Goal: Information Seeking & Learning: Compare options

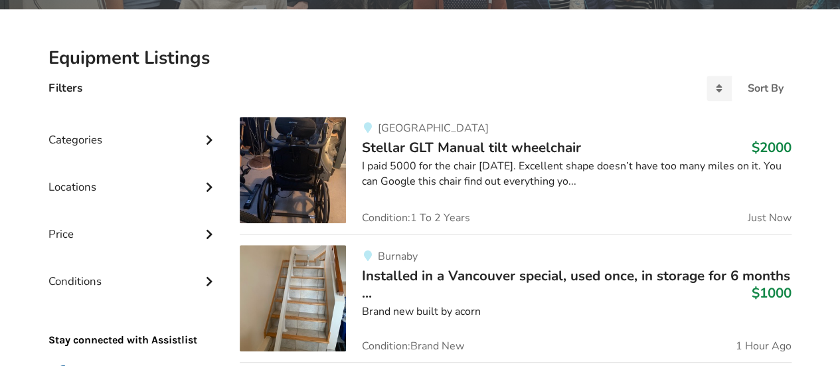
click at [68, 140] on div "Categories" at bounding box center [133, 129] width 170 height 47
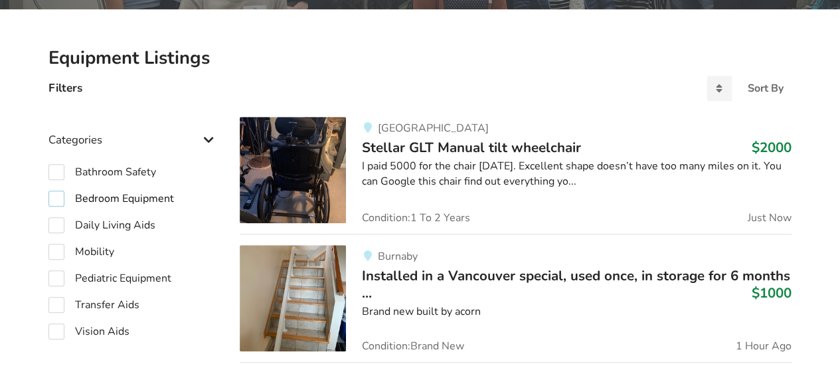
click at [60, 198] on label "Bedroom Equipment" at bounding box center [110, 199] width 125 height 16
checkbox input "true"
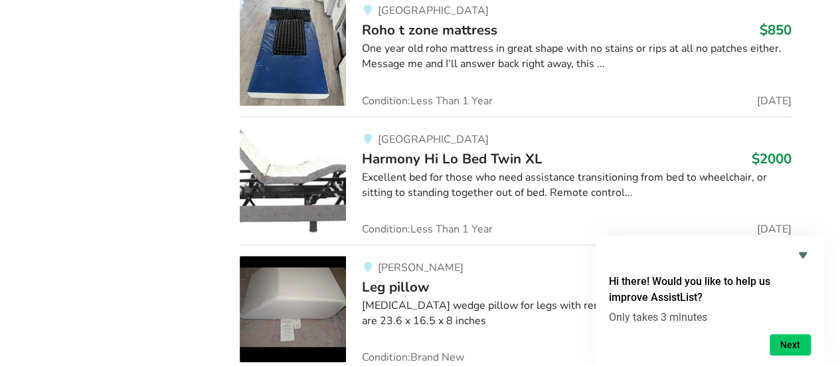
scroll to position [1165, 0]
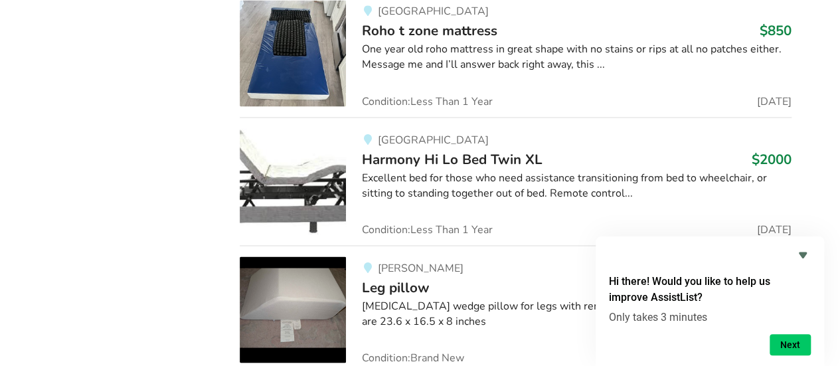
click at [714, 161] on h3 "Harmony Hi Lo Bed Twin XL $2000" at bounding box center [577, 158] width 430 height 17
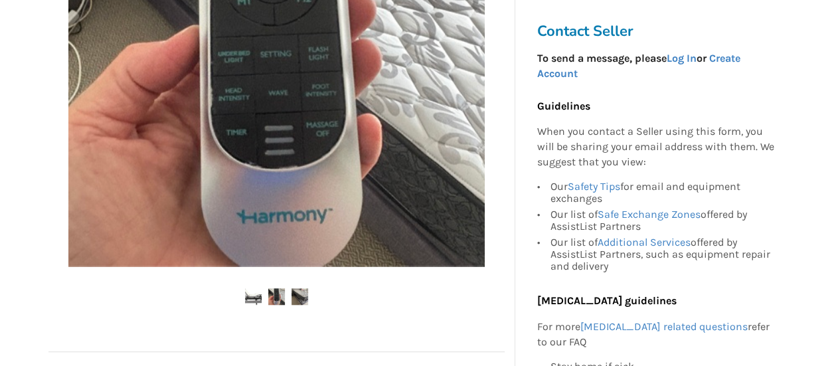
scroll to position [394, 0]
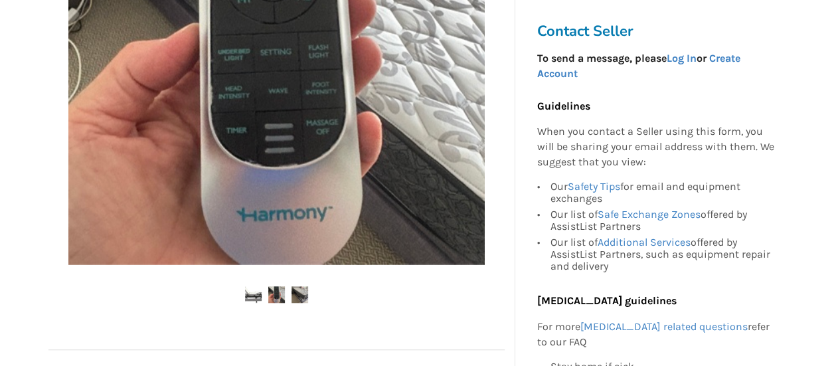
click at [303, 299] on img at bounding box center [299, 294] width 17 height 17
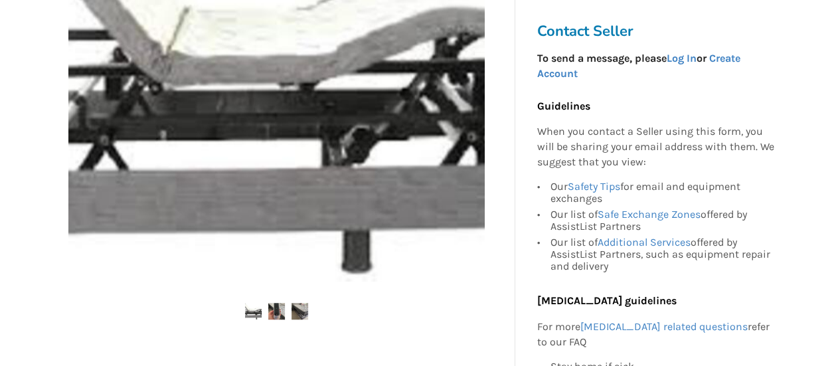
scroll to position [378, 0]
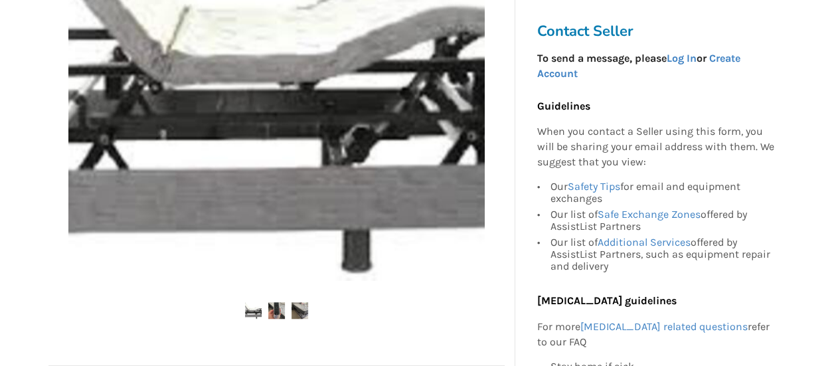
click at [252, 314] on img at bounding box center [253, 310] width 17 height 17
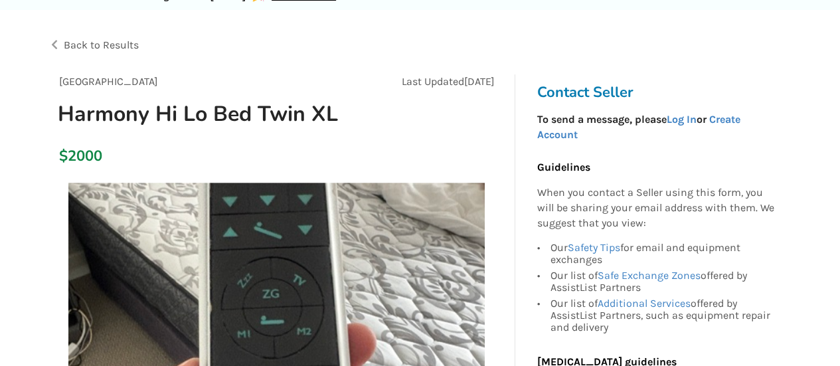
scroll to position [0, 0]
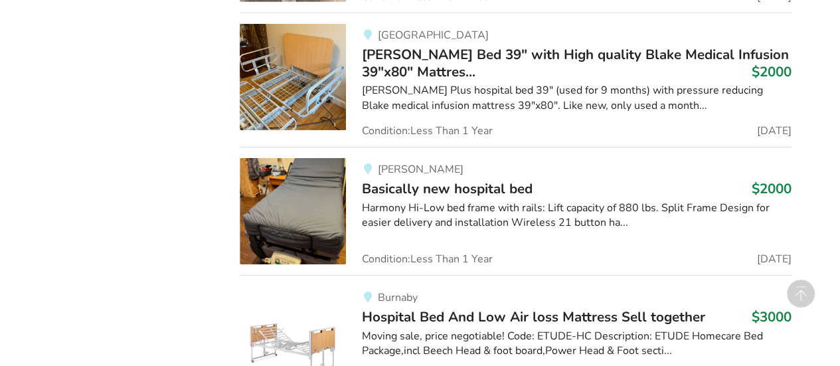
scroll to position [2171, 0]
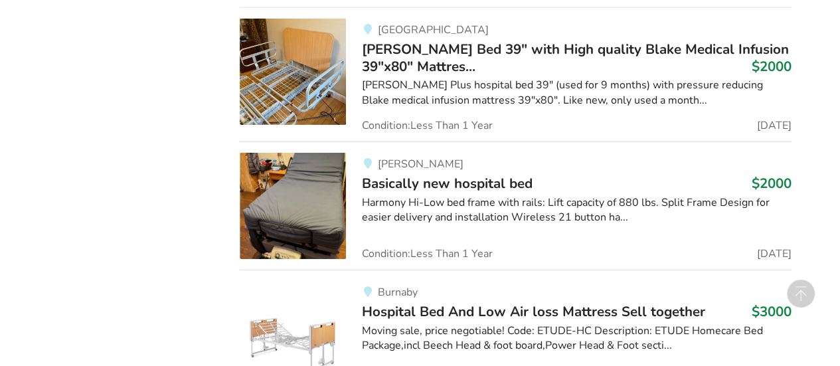
click at [694, 197] on div "Harmony Hi-Low bed frame with rails: Lift capacity of 880 lbs. Split Frame Desi…" at bounding box center [577, 210] width 430 height 31
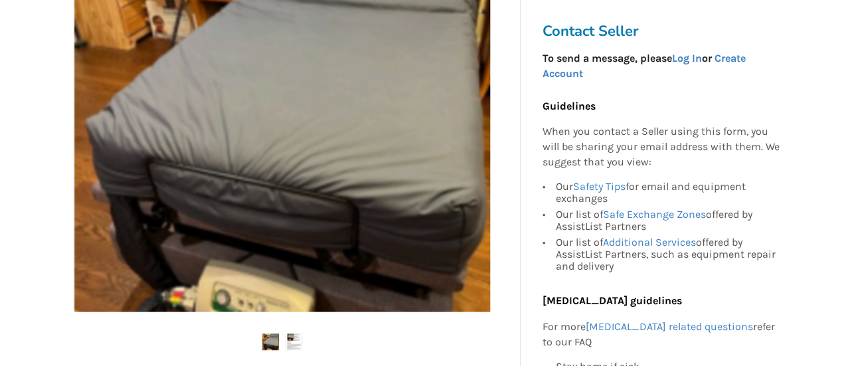
scroll to position [350, 0]
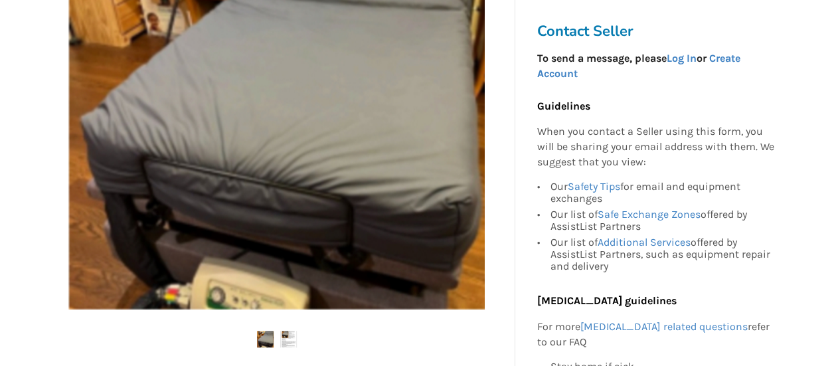
click at [152, 209] on img at bounding box center [276, 100] width 416 height 416
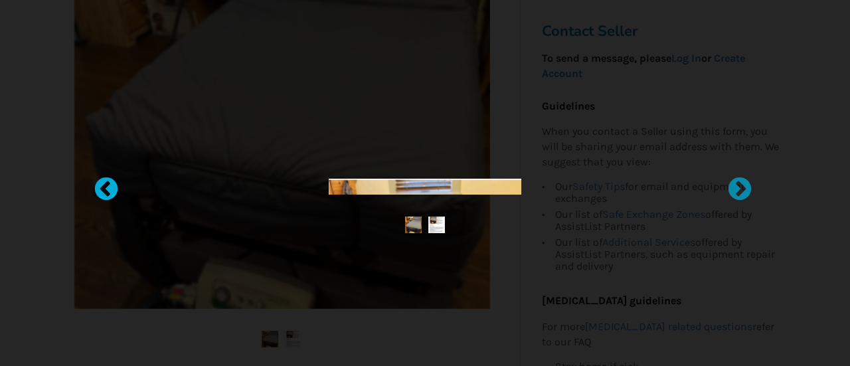
click at [106, 190] on div at bounding box center [99, 183] width 13 height 13
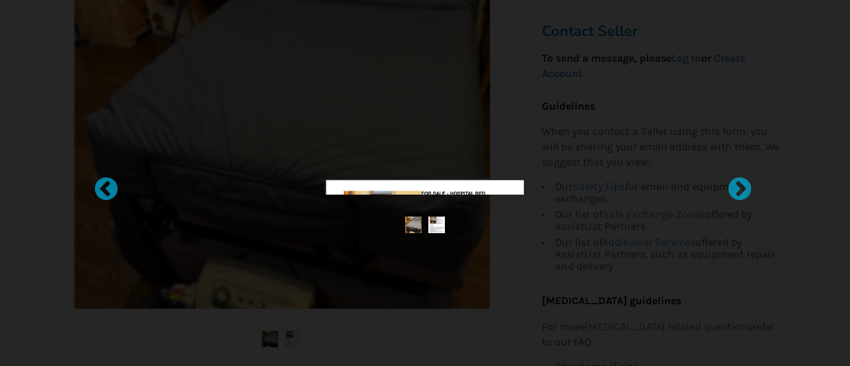
click at [441, 230] on img at bounding box center [436, 224] width 17 height 17
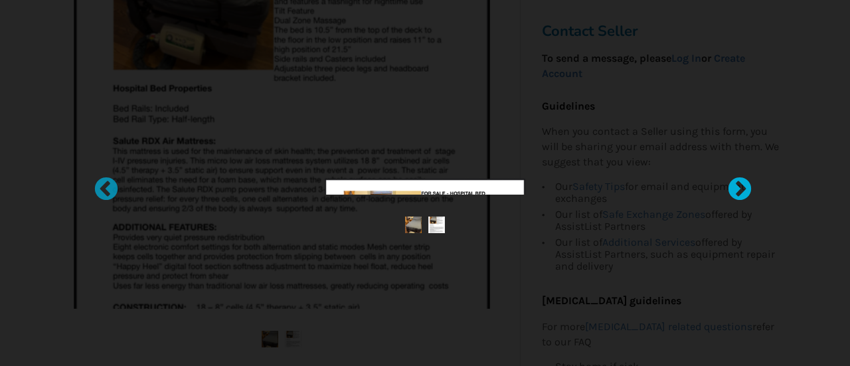
click at [740, 189] on div at bounding box center [732, 183] width 13 height 13
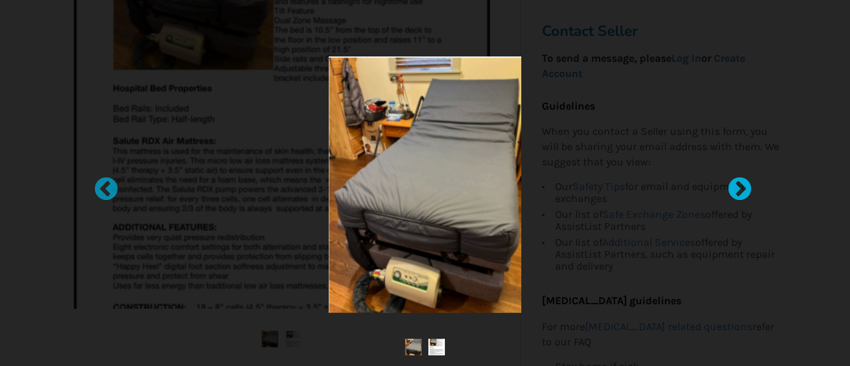
click at [740, 187] on div at bounding box center [732, 183] width 13 height 13
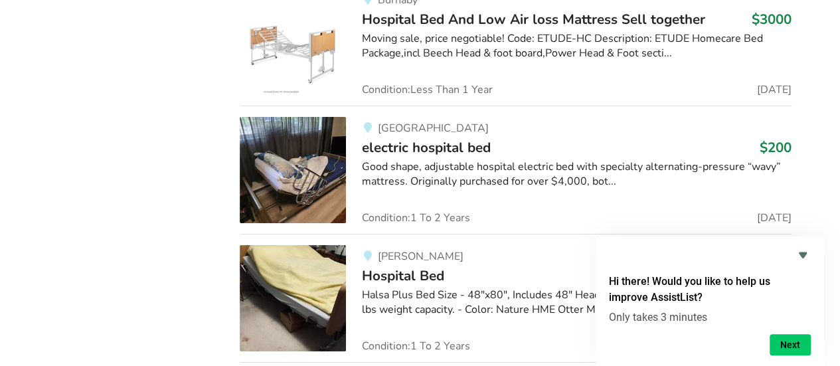
scroll to position [2461, 0]
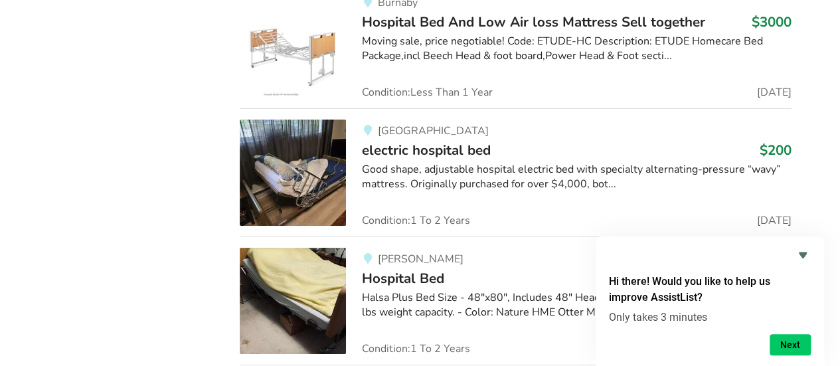
click at [721, 163] on div "Good shape, adjustable hospital electric bed with specialty alternating-pressur…" at bounding box center [577, 177] width 430 height 31
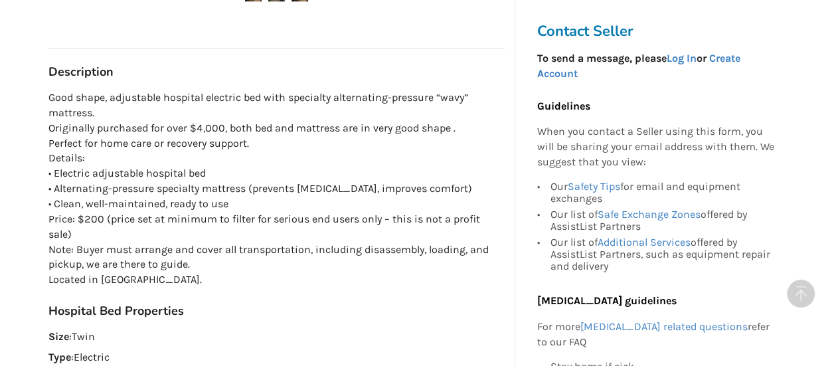
scroll to position [701, 0]
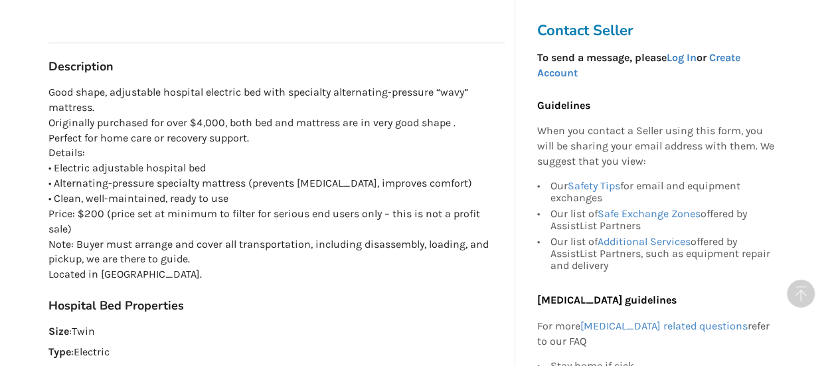
click at [785, 362] on div "Contact Seller To send a message, please Log In or Create Account Guidelines Wh…" at bounding box center [659, 257] width 266 height 491
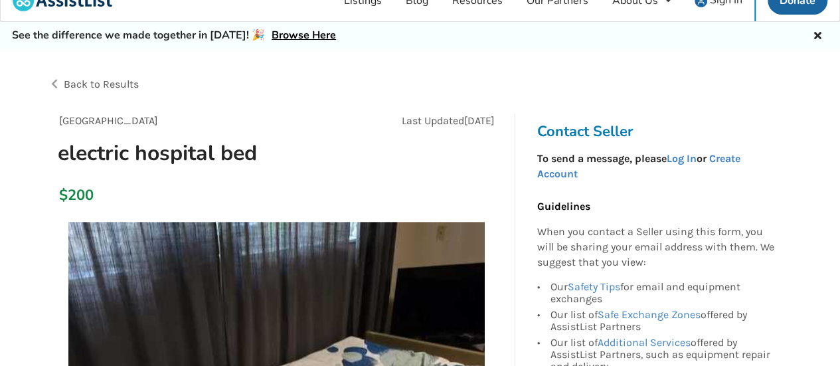
scroll to position [0, 0]
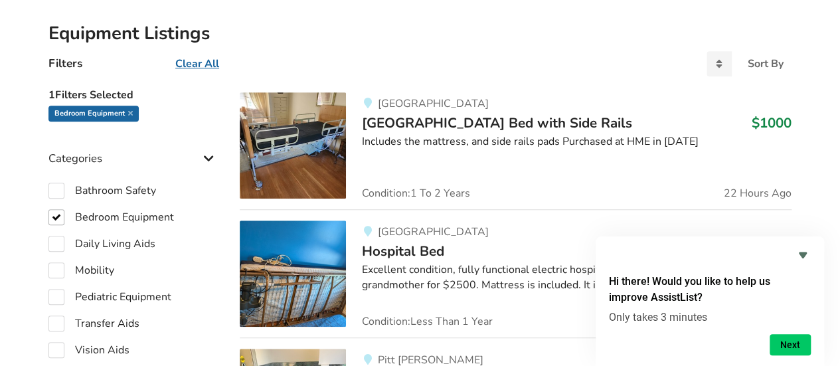
scroll to position [296, 0]
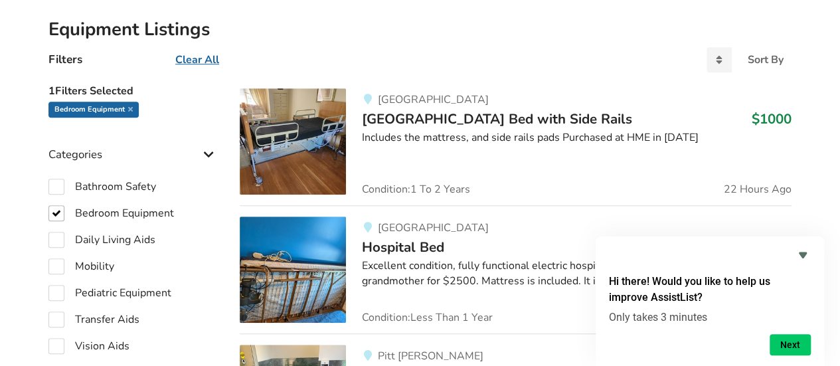
click at [687, 132] on div "Includes the mattress, and side rails pads Purchased at HME in [DATE]" at bounding box center [577, 137] width 430 height 15
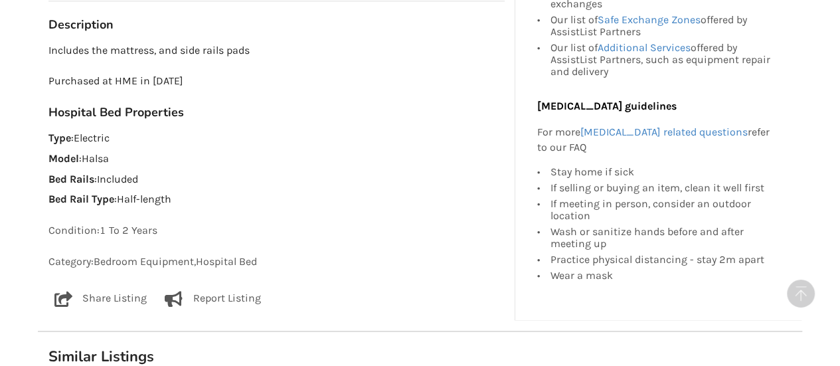
scroll to position [773, 0]
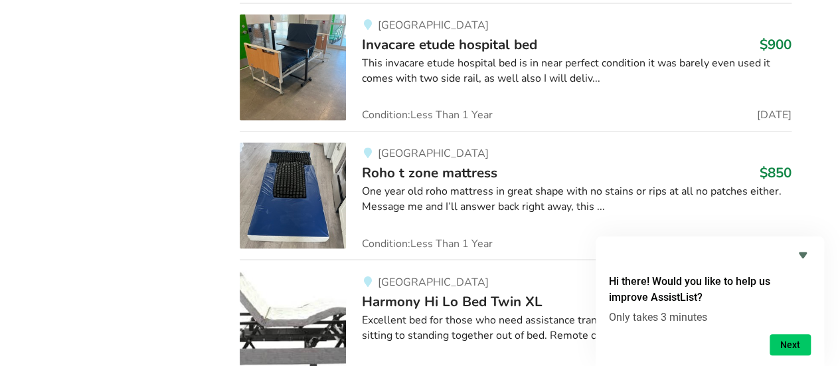
scroll to position [1024, 0]
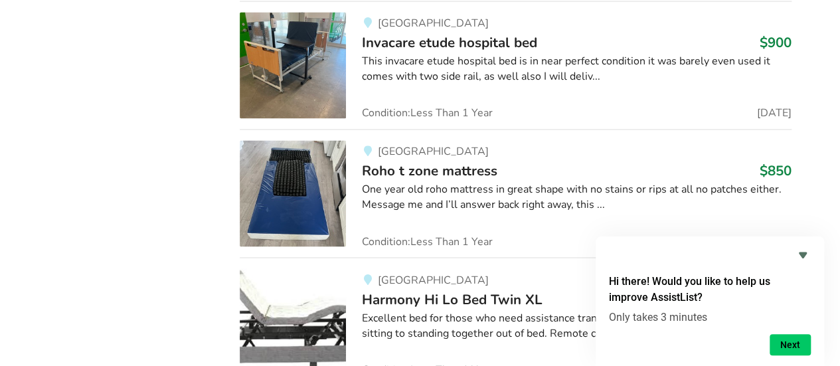
click at [746, 56] on div "This invacare etude hospital bed is in near perfect condition it was barely eve…" at bounding box center [577, 69] width 430 height 31
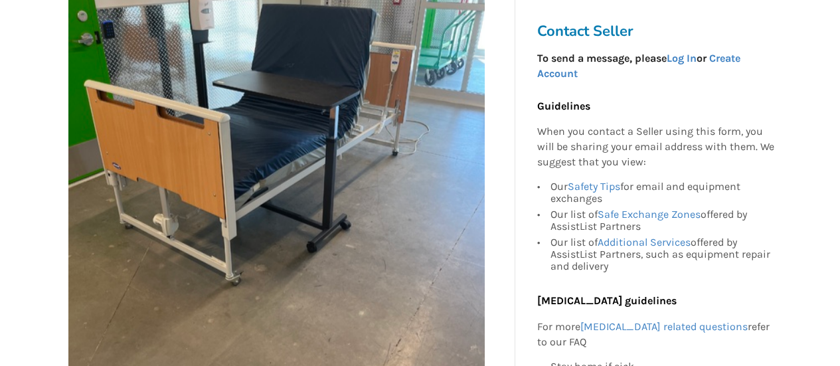
scroll to position [274, 0]
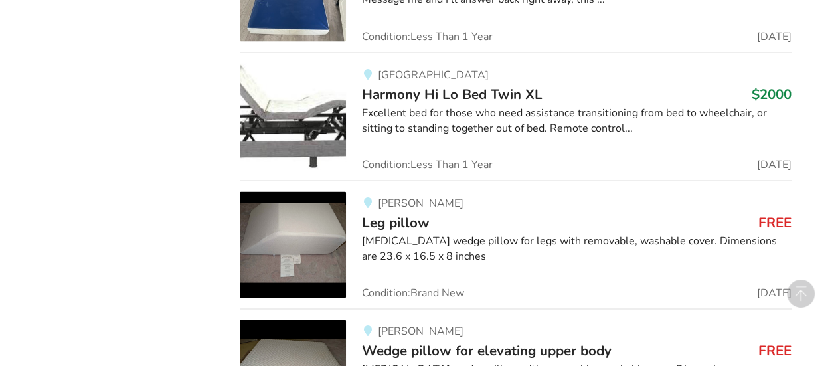
scroll to position [1233, 0]
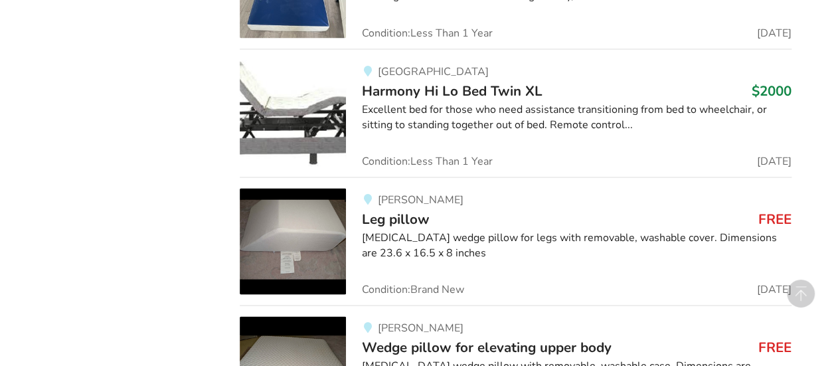
click at [722, 110] on div "Excellent bed for those who need assistance transitioning from bed to wheelchai…" at bounding box center [577, 117] width 430 height 31
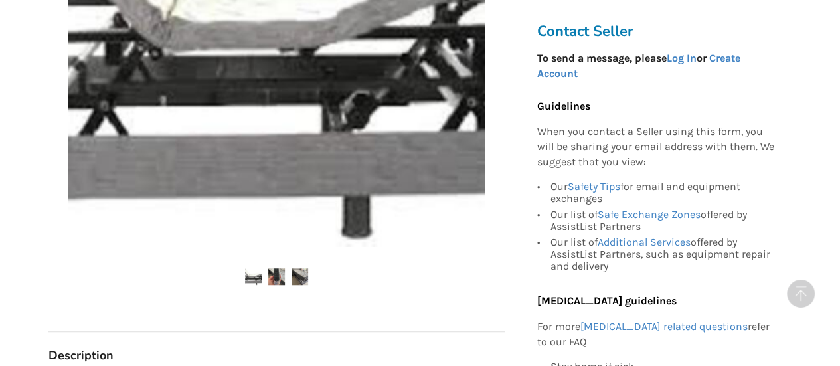
scroll to position [414, 0]
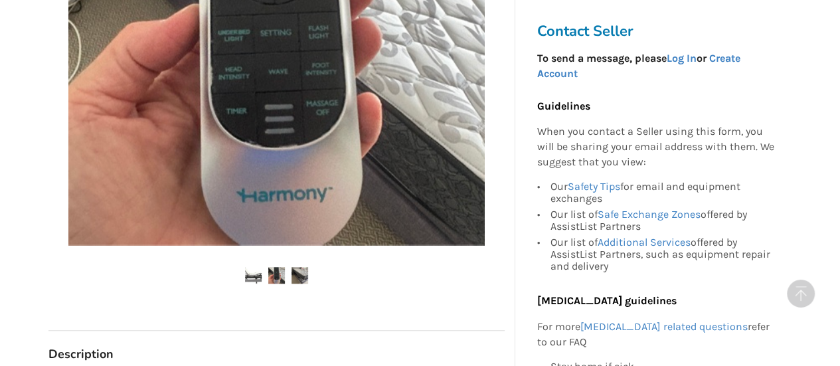
click at [301, 276] on img at bounding box center [299, 275] width 17 height 17
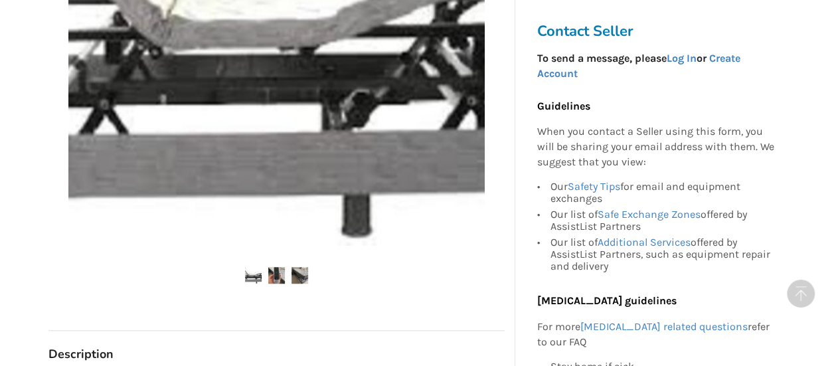
click at [304, 268] on img at bounding box center [299, 275] width 17 height 17
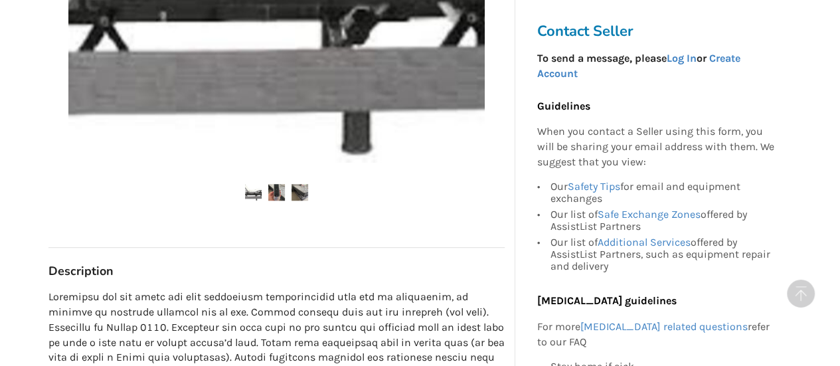
scroll to position [498, 0]
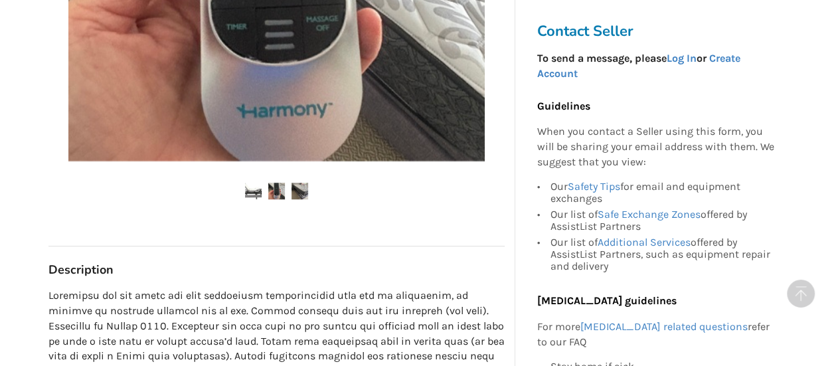
click at [278, 193] on img at bounding box center [276, 191] width 17 height 17
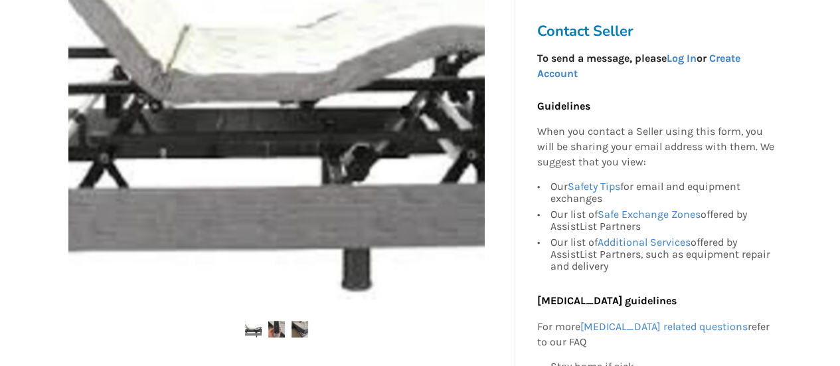
scroll to position [361, 0]
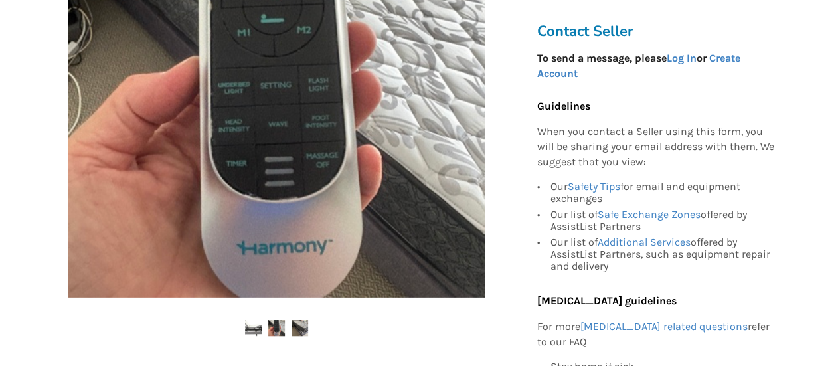
click at [254, 325] on img at bounding box center [253, 327] width 17 height 17
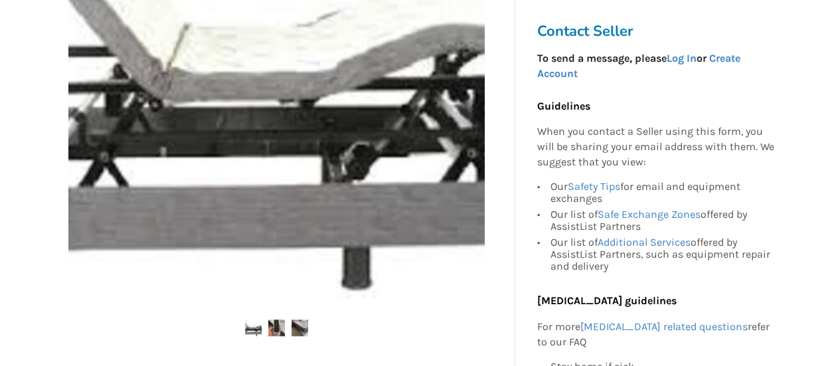
click at [276, 331] on img at bounding box center [276, 327] width 17 height 17
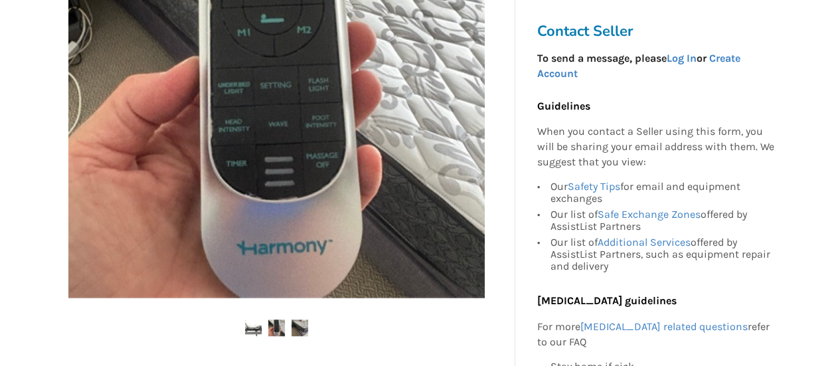
click at [299, 334] on img at bounding box center [299, 327] width 17 height 17
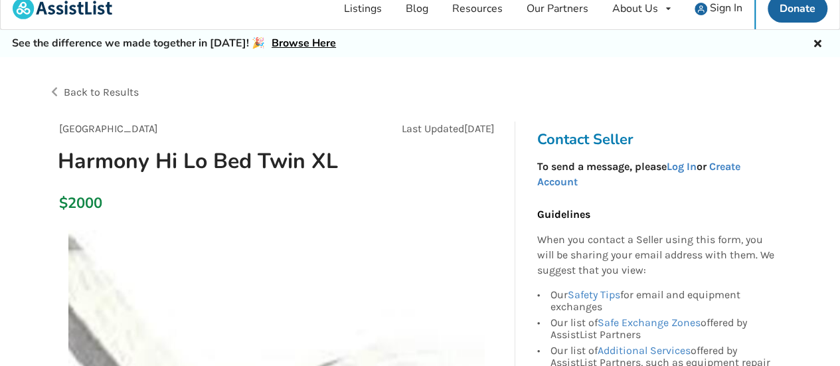
scroll to position [0, 0]
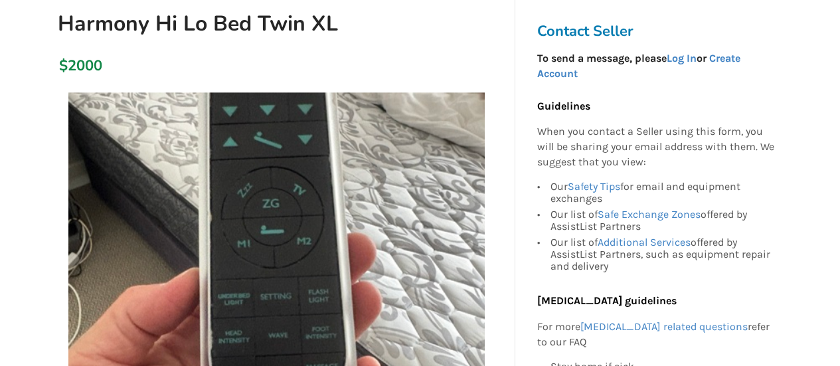
click at [740, 311] on div "Guidelines When you contact a Seller using this form, you will be sharing your …" at bounding box center [655, 287] width 238 height 377
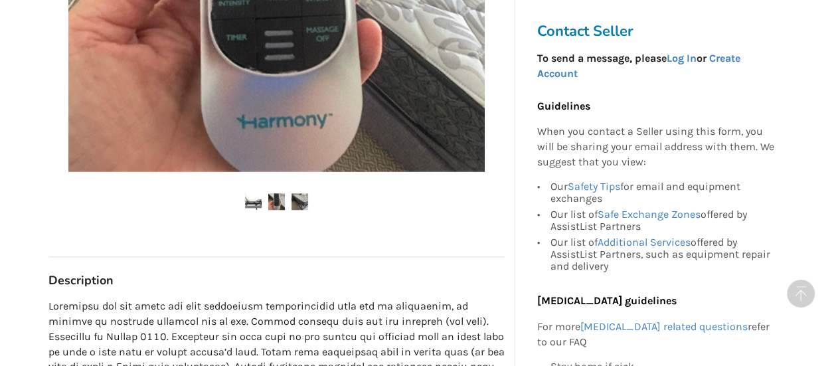
scroll to position [488, 0]
click at [256, 201] on img at bounding box center [253, 201] width 17 height 17
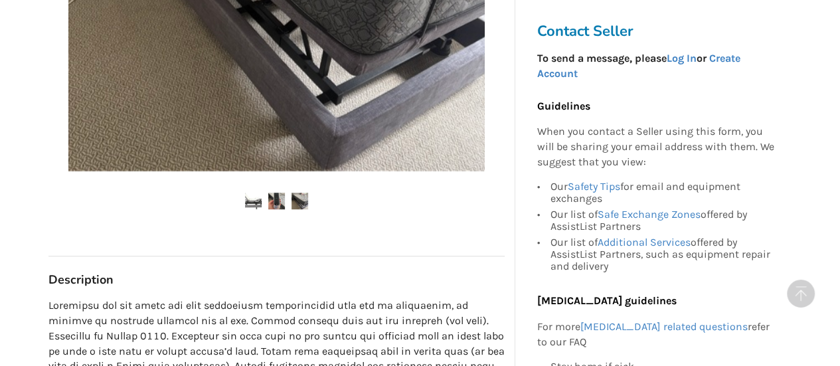
click at [299, 202] on img at bounding box center [299, 201] width 17 height 17
click at [250, 198] on img at bounding box center [253, 201] width 17 height 17
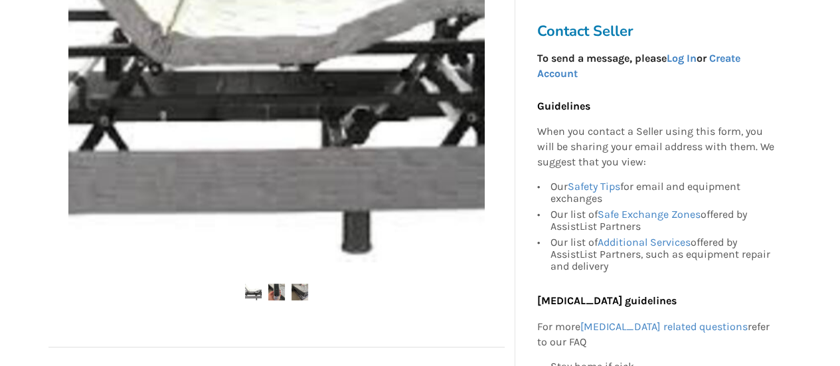
scroll to position [398, 0]
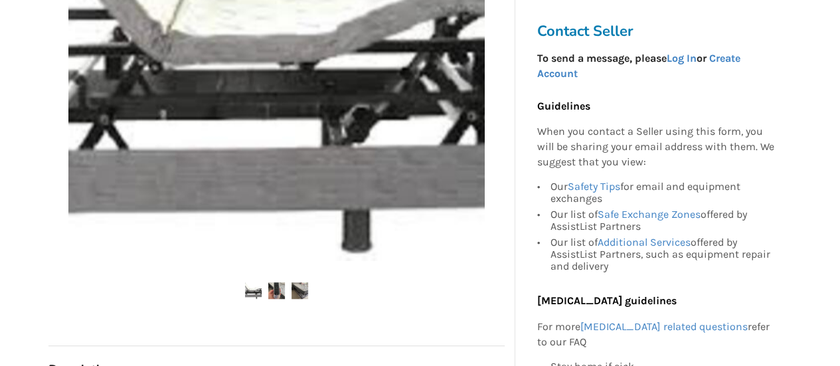
click at [301, 297] on img at bounding box center [299, 290] width 17 height 17
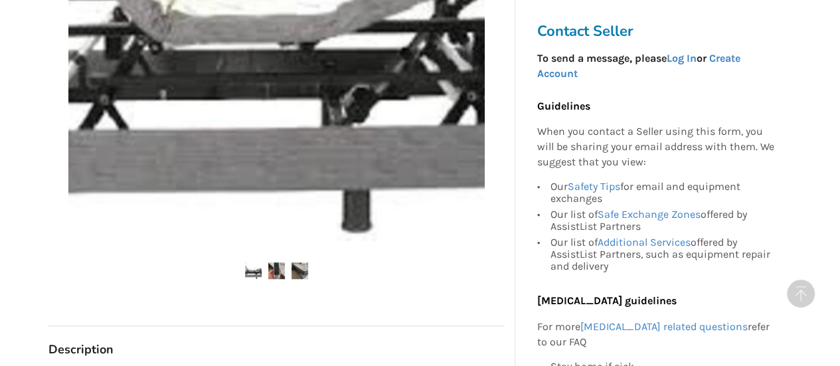
scroll to position [418, 0]
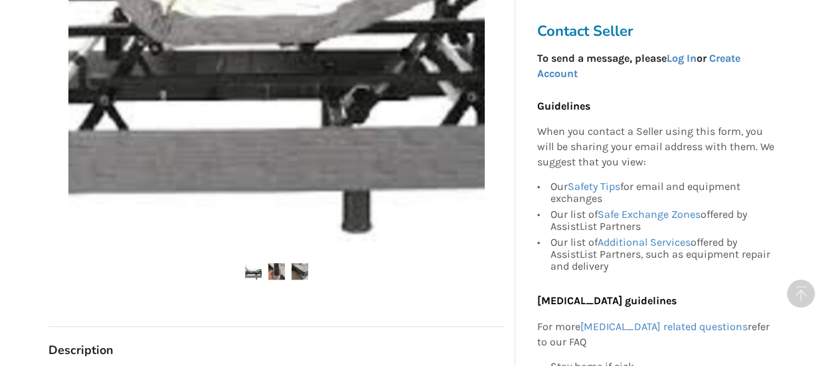
click at [253, 274] on img at bounding box center [253, 271] width 17 height 17
click at [282, 270] on img at bounding box center [276, 271] width 17 height 17
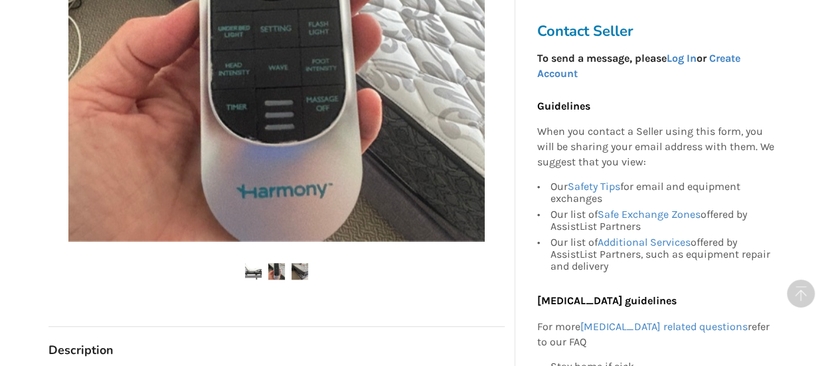
click at [248, 277] on img at bounding box center [253, 271] width 17 height 17
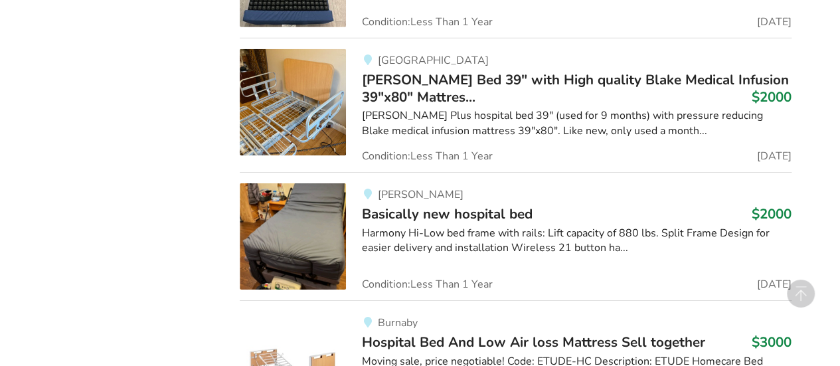
scroll to position [2141, 0]
click at [714, 225] on div "Harmony Hi-Low bed frame with rails: Lift capacity of 880 lbs. Split Frame Desi…" at bounding box center [577, 240] width 430 height 31
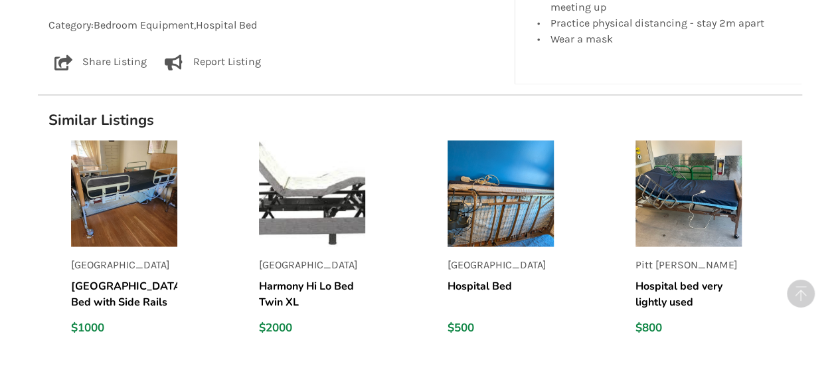
scroll to position [1088, 0]
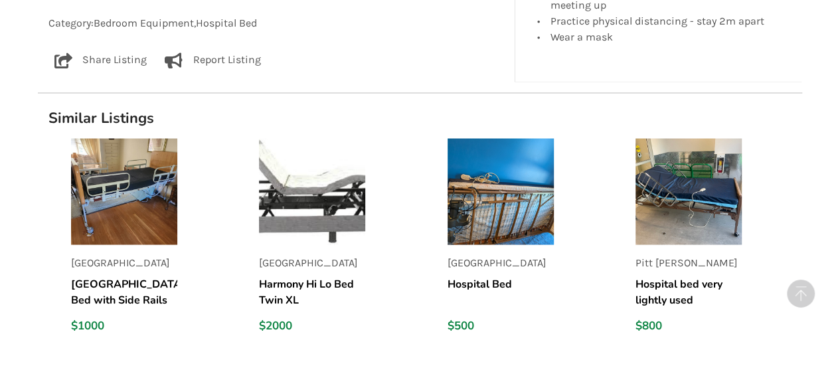
click at [108, 214] on img at bounding box center [124, 191] width 106 height 106
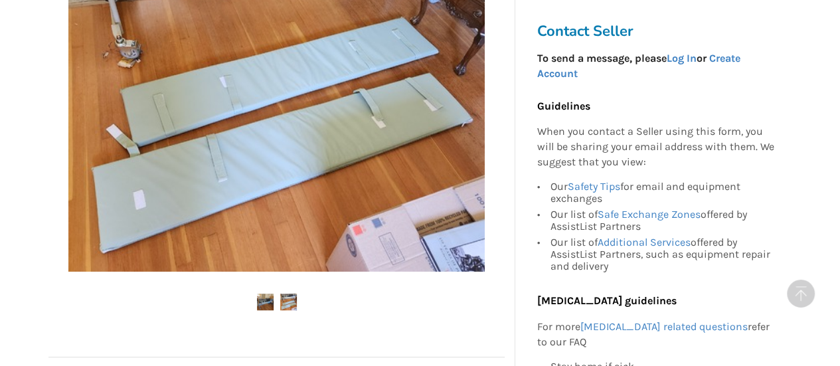
scroll to position [417, 0]
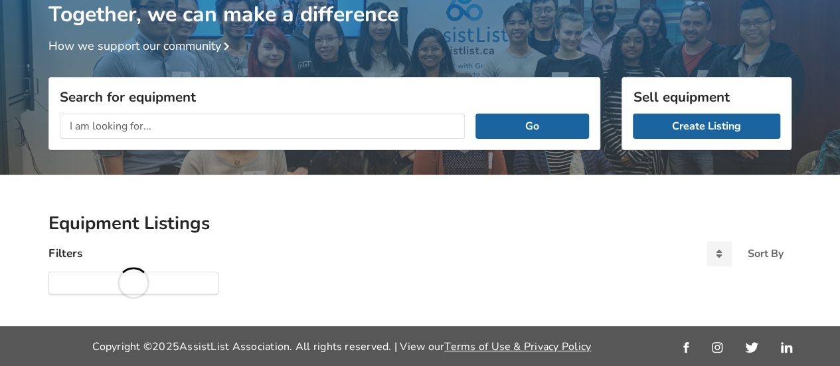
scroll to position [100, 0]
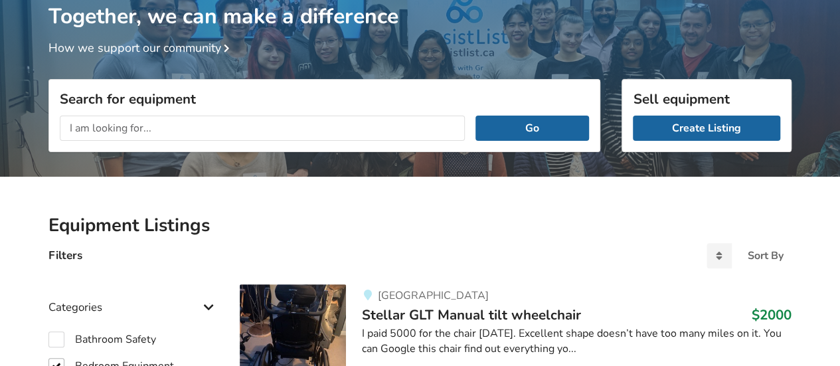
checkbox input "true"
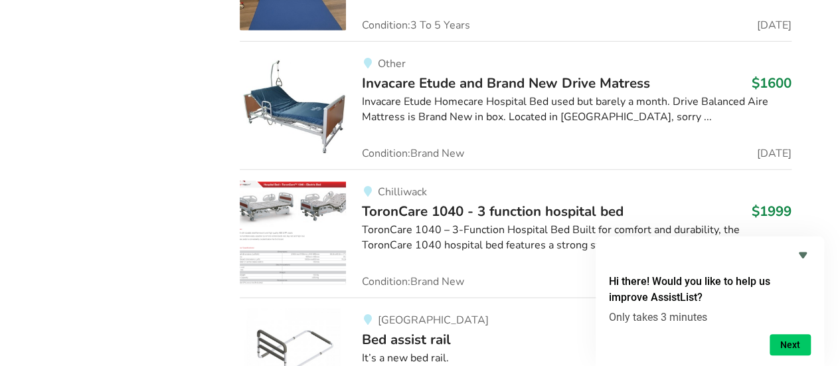
scroll to position [9403, 0]
click at [742, 203] on h3 "ToronCare 1040 - 3 function hospital bed $1999" at bounding box center [577, 211] width 430 height 17
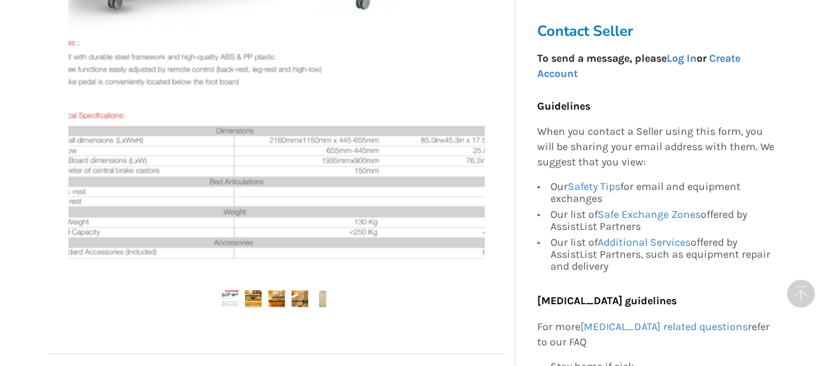
scroll to position [418, 0]
click at [250, 303] on img at bounding box center [253, 297] width 17 height 17
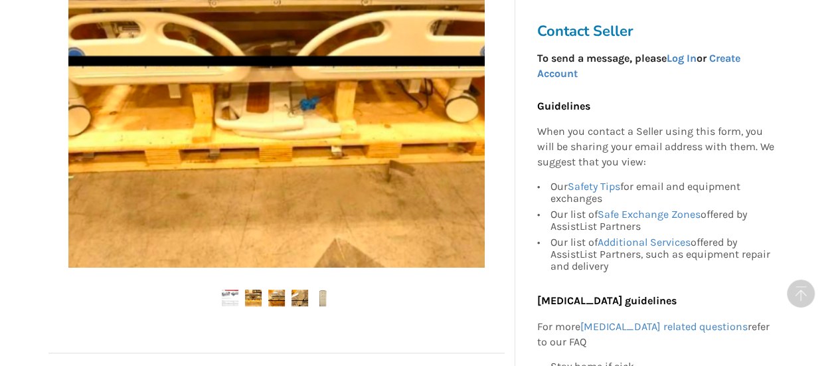
click at [277, 305] on img at bounding box center [276, 297] width 17 height 17
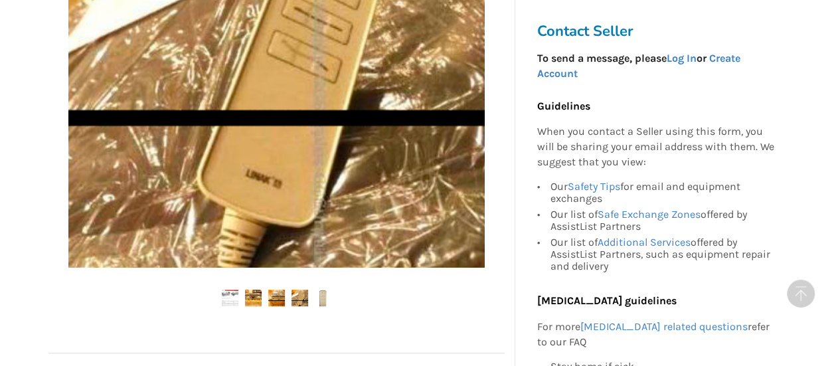
click at [301, 305] on img at bounding box center [299, 297] width 17 height 17
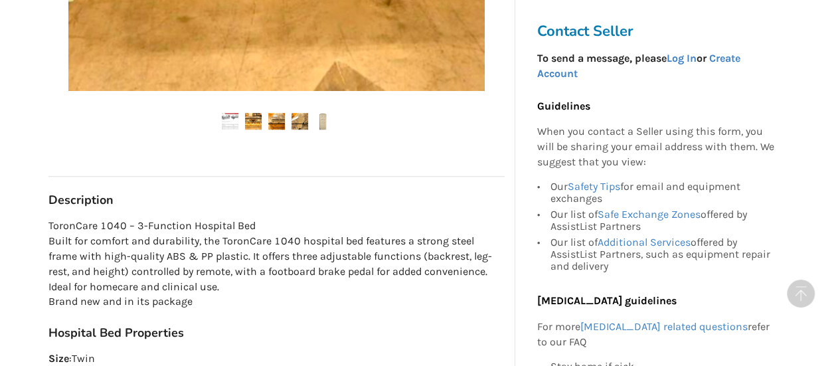
scroll to position [597, 0]
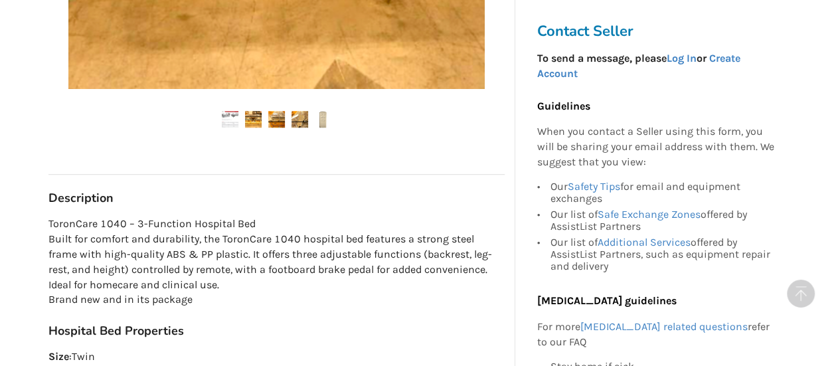
click at [301, 123] on img at bounding box center [299, 119] width 17 height 17
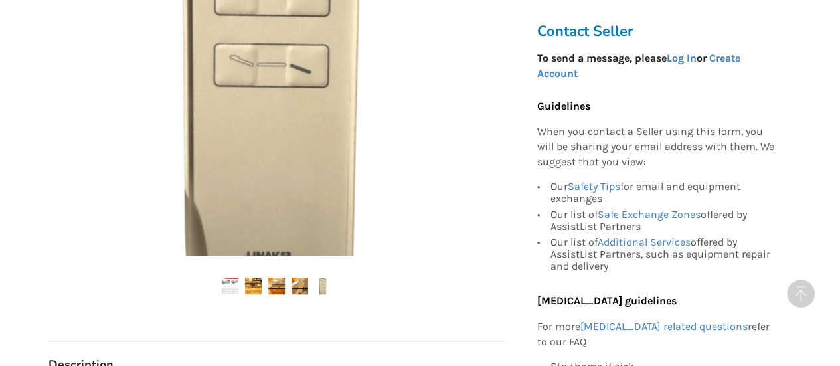
scroll to position [453, 0]
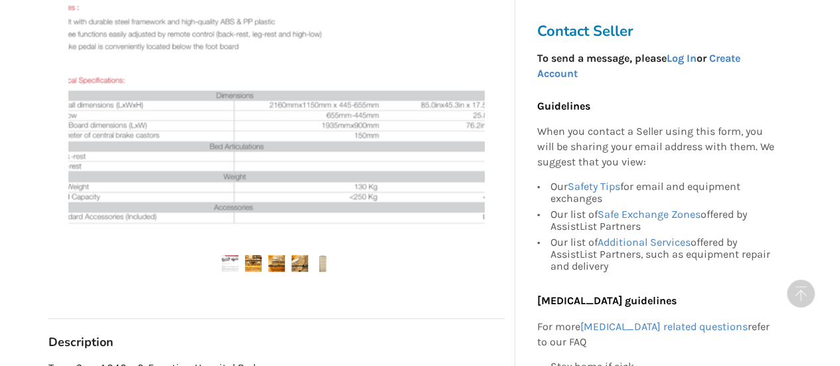
click at [328, 282] on div at bounding box center [276, 53] width 456 height 487
click at [325, 266] on img at bounding box center [323, 263] width 17 height 17
click at [331, 259] on img at bounding box center [323, 263] width 17 height 17
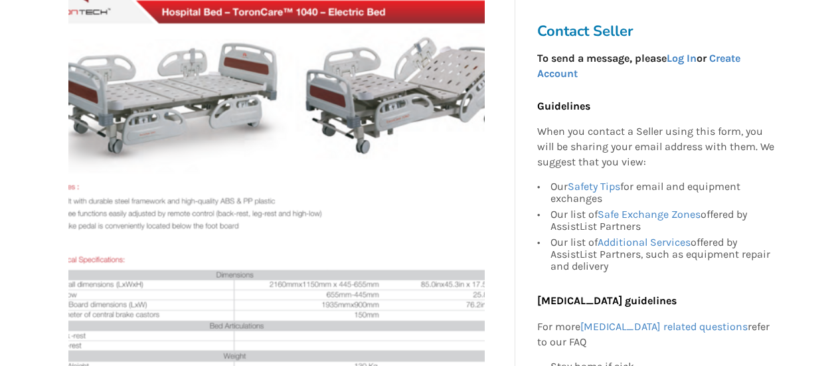
scroll to position [270, 0]
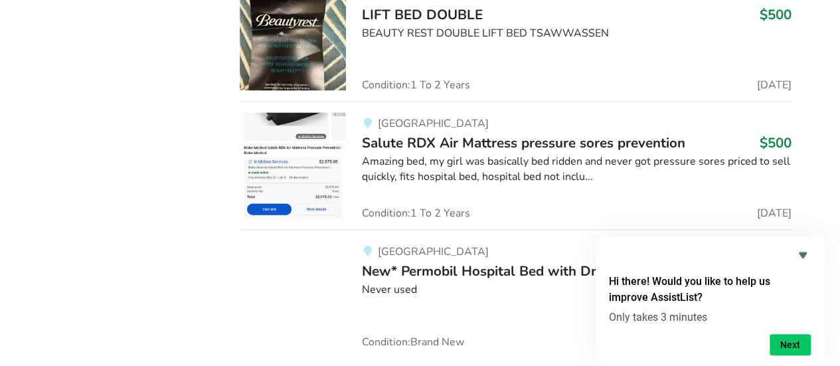
scroll to position [11069, 0]
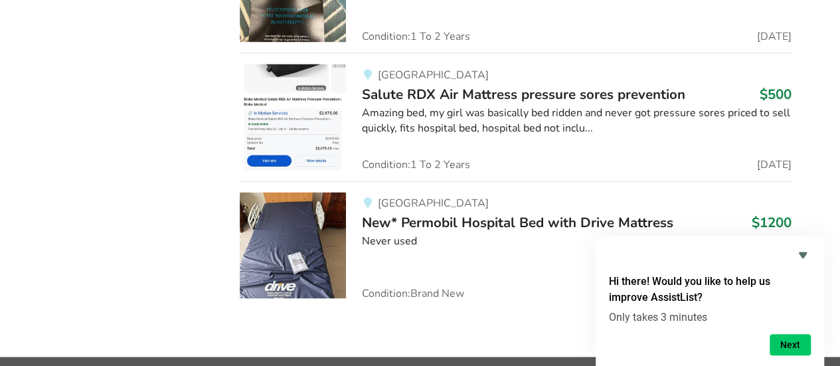
click at [643, 213] on span "New* Permobil Hospital Bed with Drive Mattress" at bounding box center [517, 222] width 311 height 19
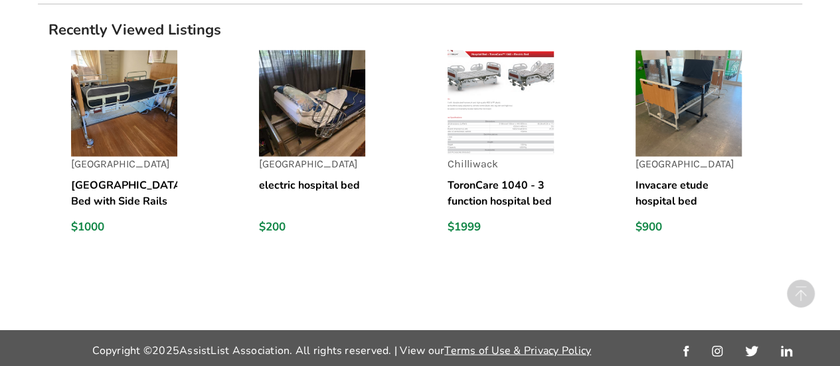
scroll to position [1361, 0]
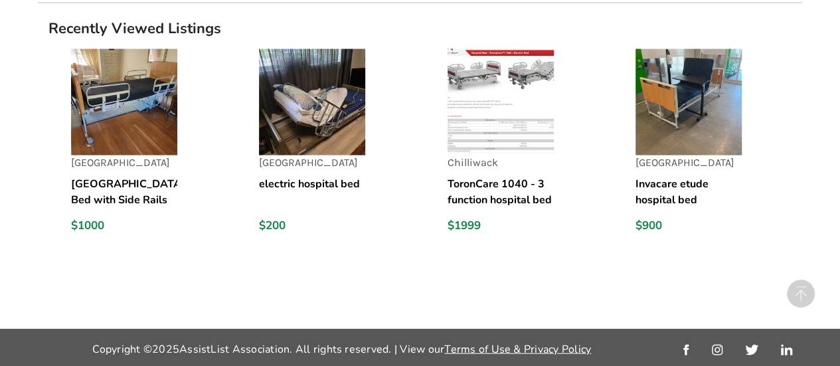
click at [341, 118] on img at bounding box center [312, 102] width 106 height 106
